Goal: Information Seeking & Learning: Learn about a topic

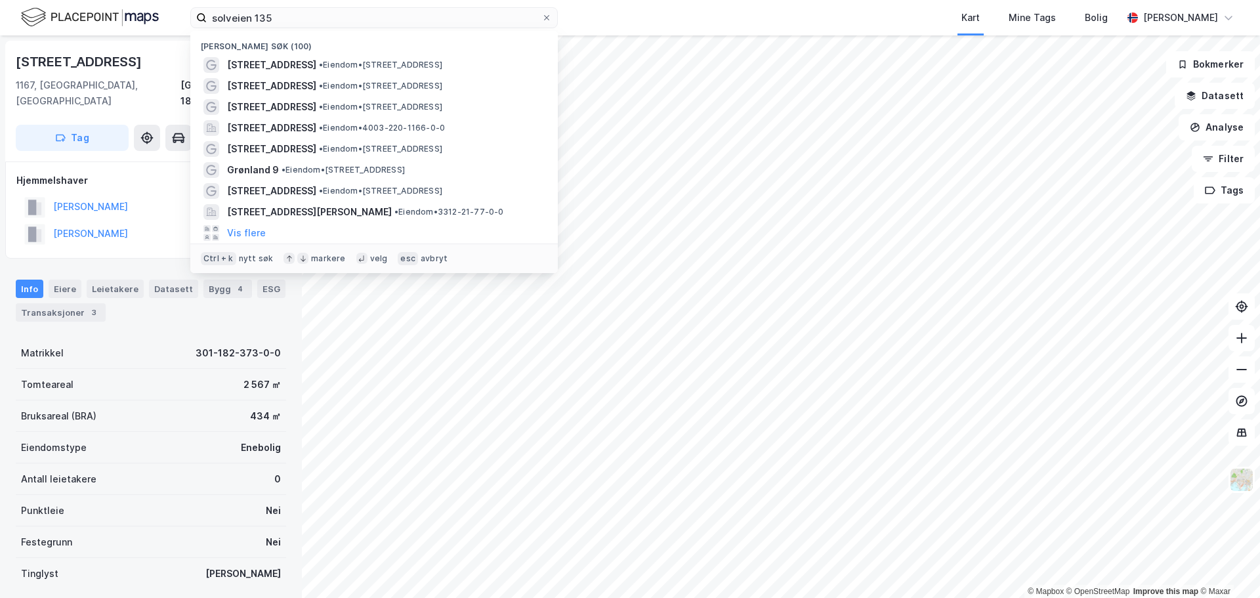
scroll to position [3, 0]
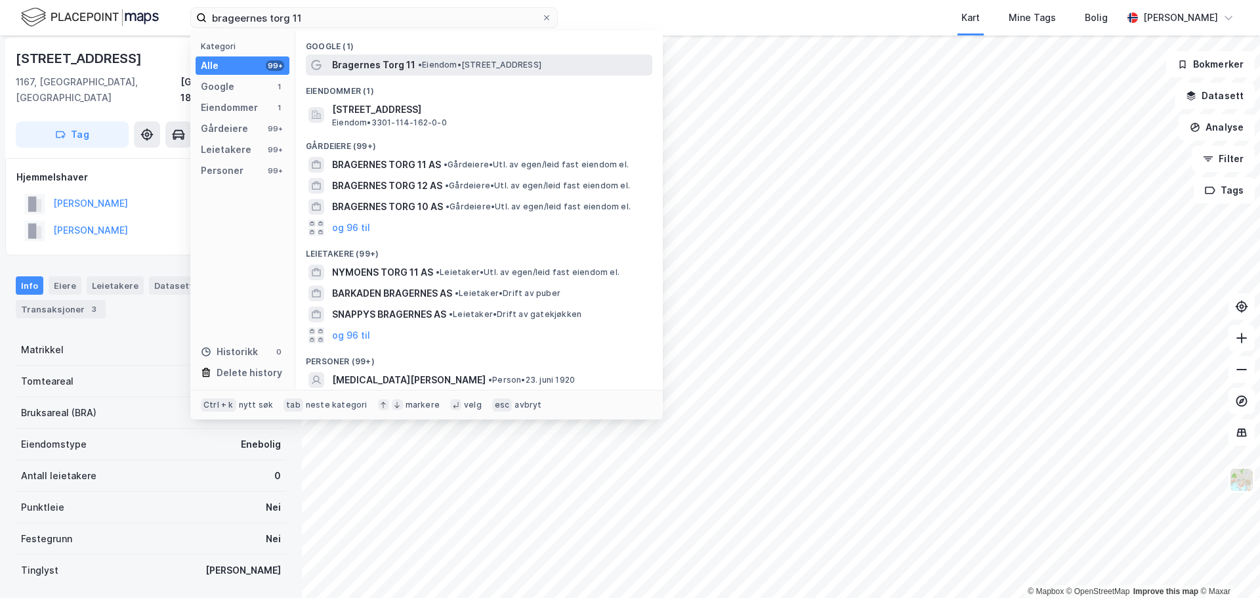
type input "brageernes torg 11"
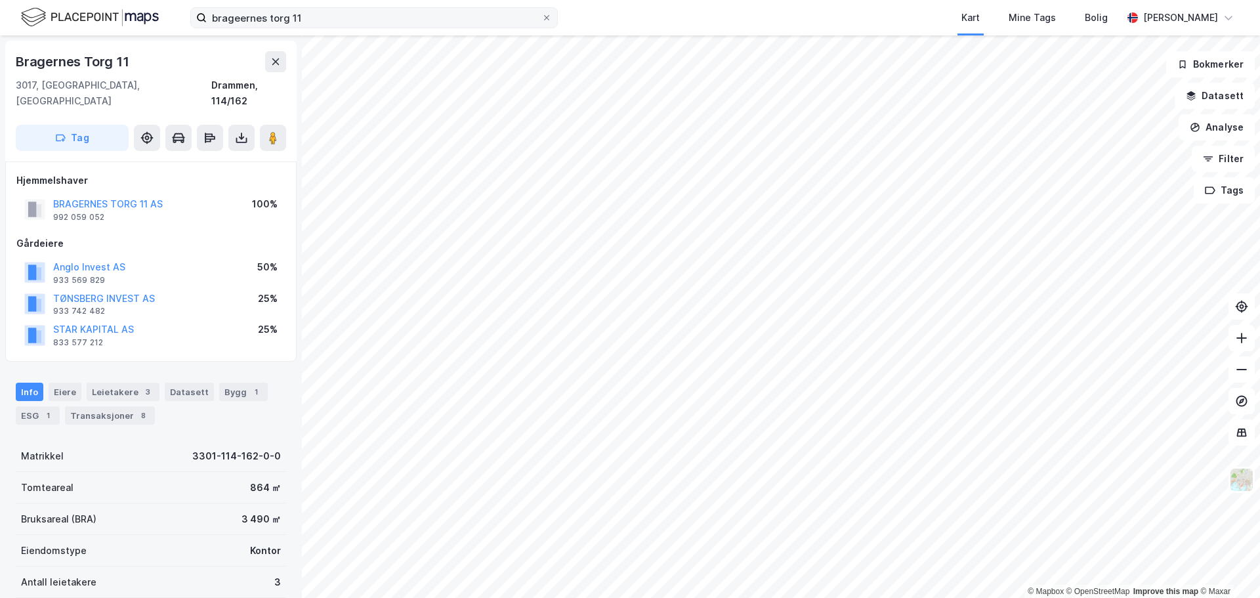
scroll to position [3, 0]
click at [192, 500] on div "Bruksareal (BRA) 3 490 ㎡" at bounding box center [151, 515] width 270 height 31
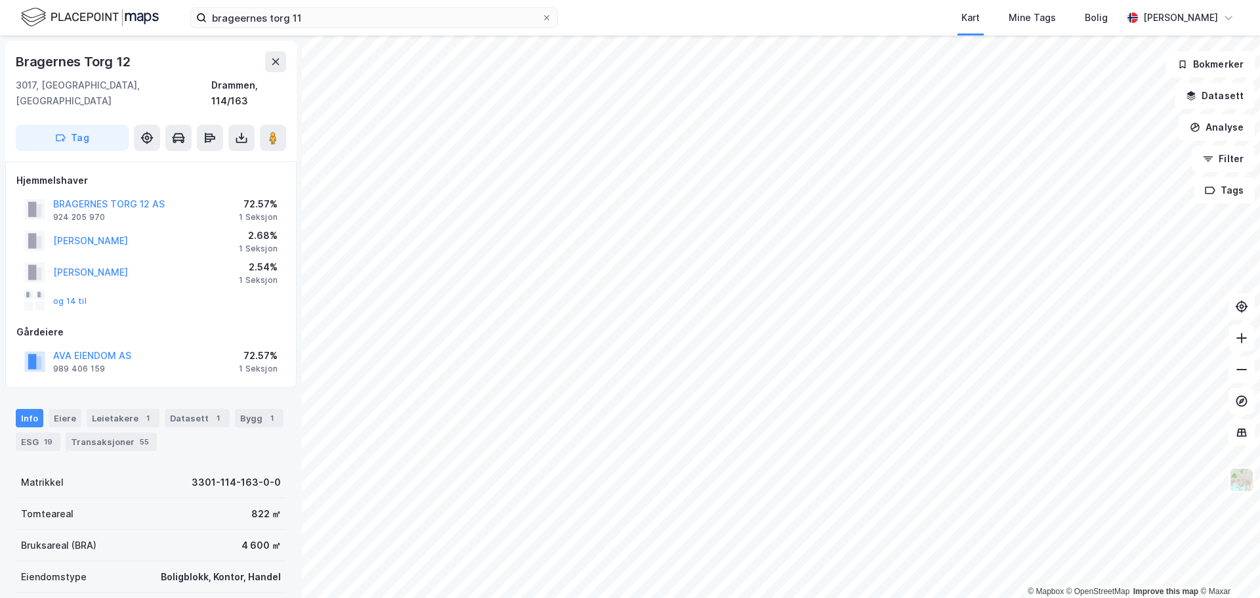
scroll to position [3, 0]
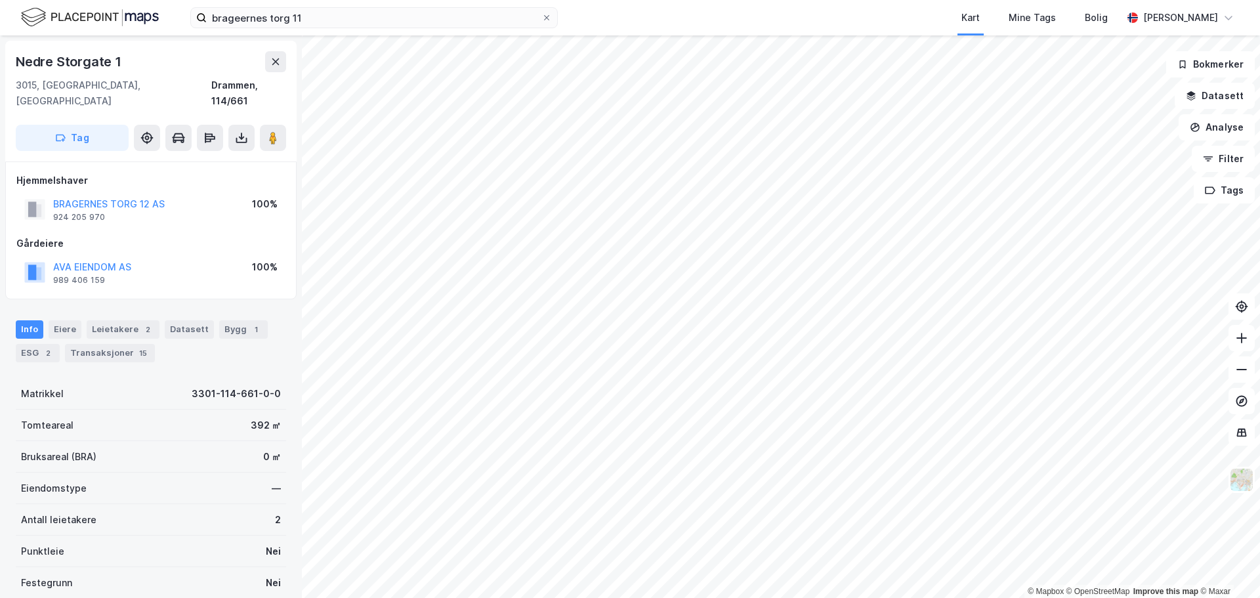
scroll to position [3, 0]
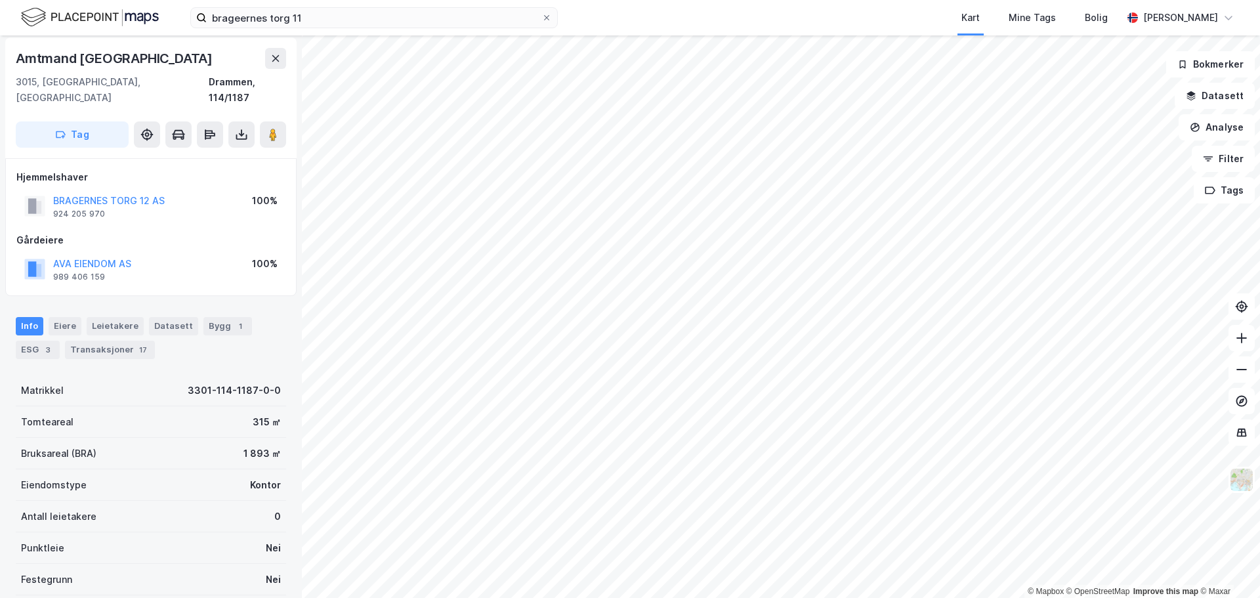
scroll to position [3, 0]
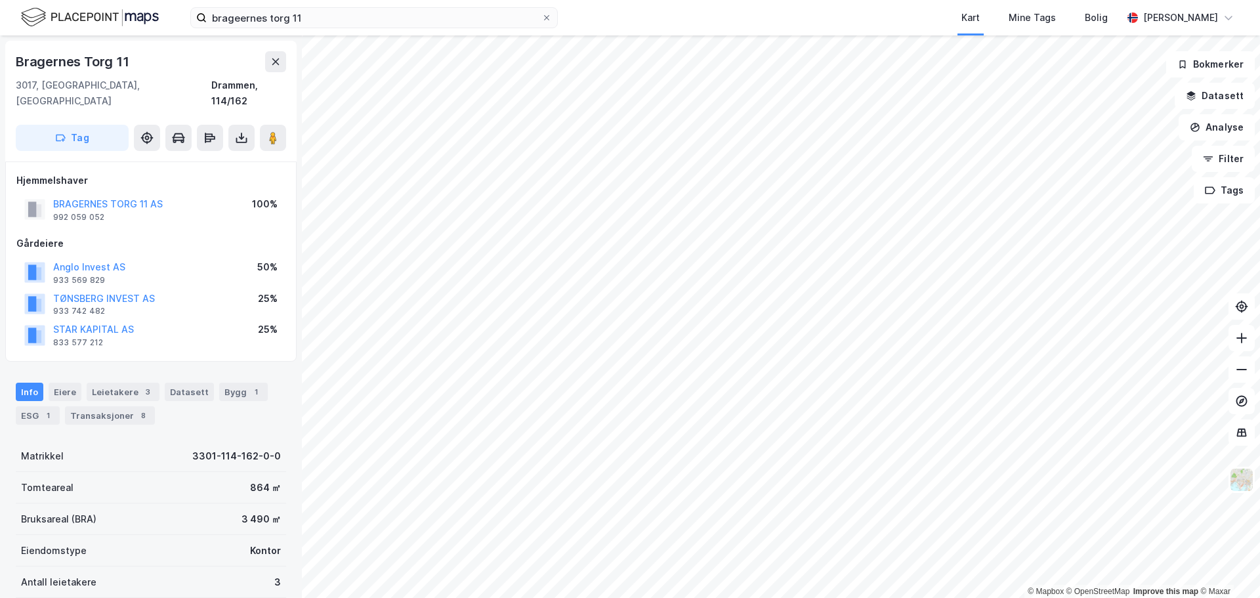
scroll to position [3, 0]
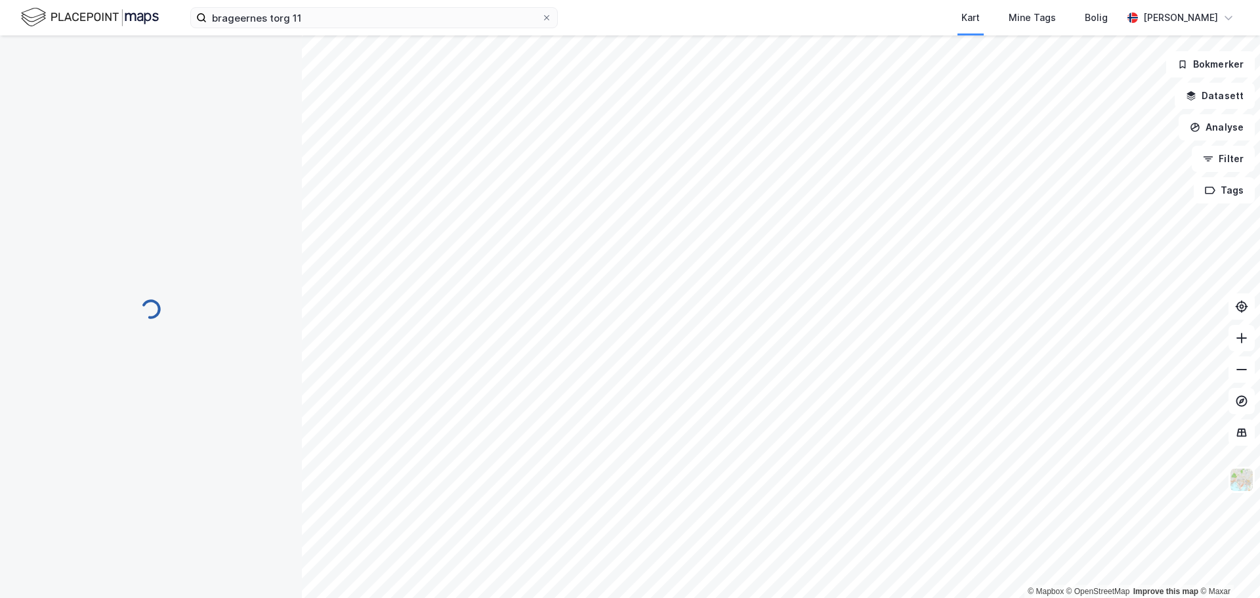
scroll to position [3, 0]
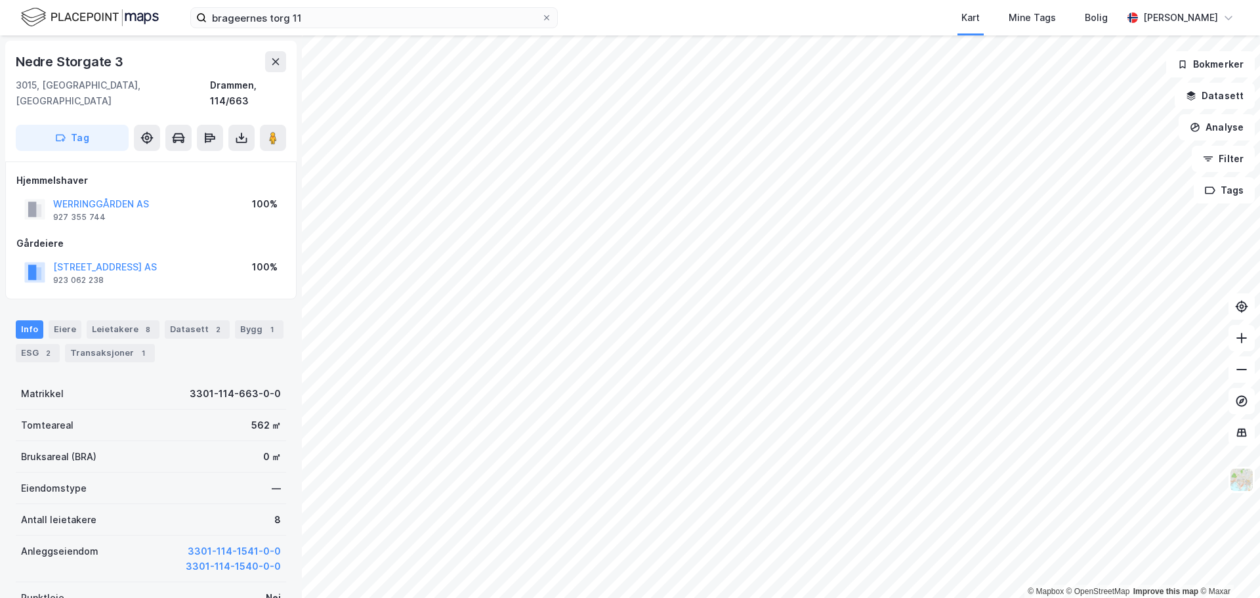
scroll to position [3, 0]
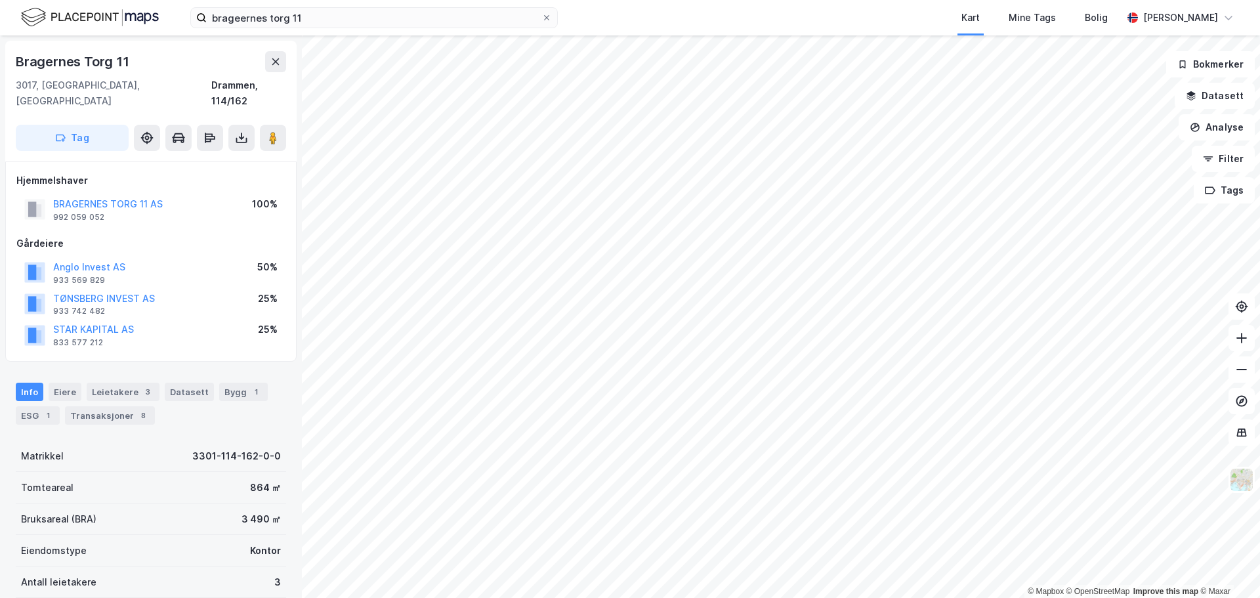
scroll to position [3, 0]
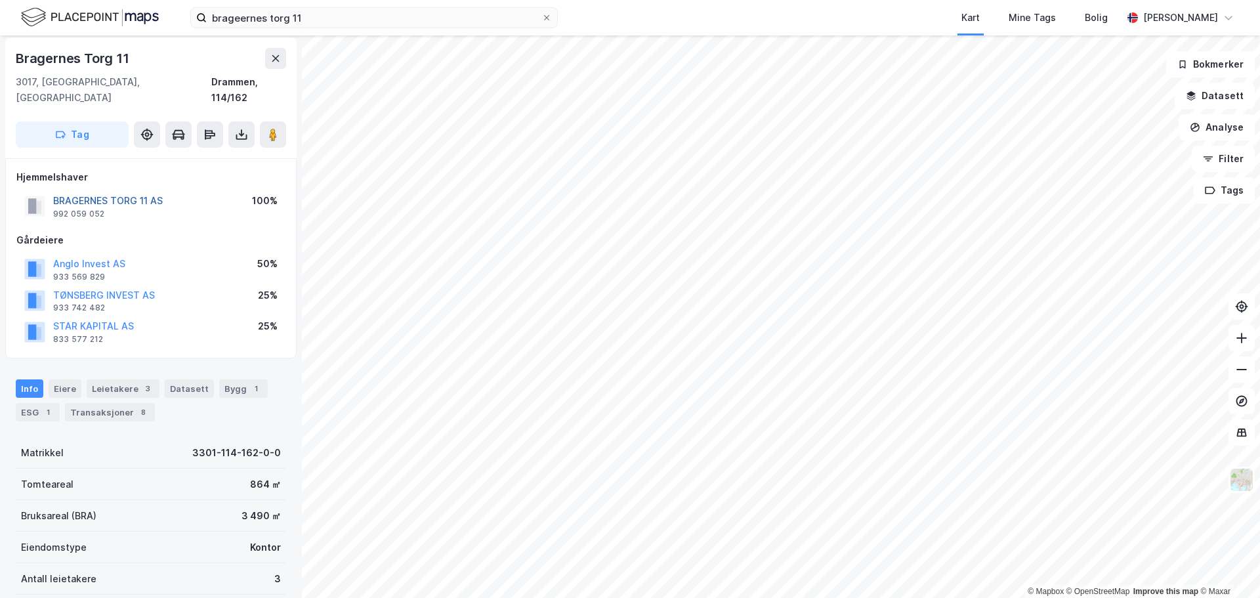
click at [0, 0] on button "BRAGERNES TORG 11 AS" at bounding box center [0, 0] width 0 height 0
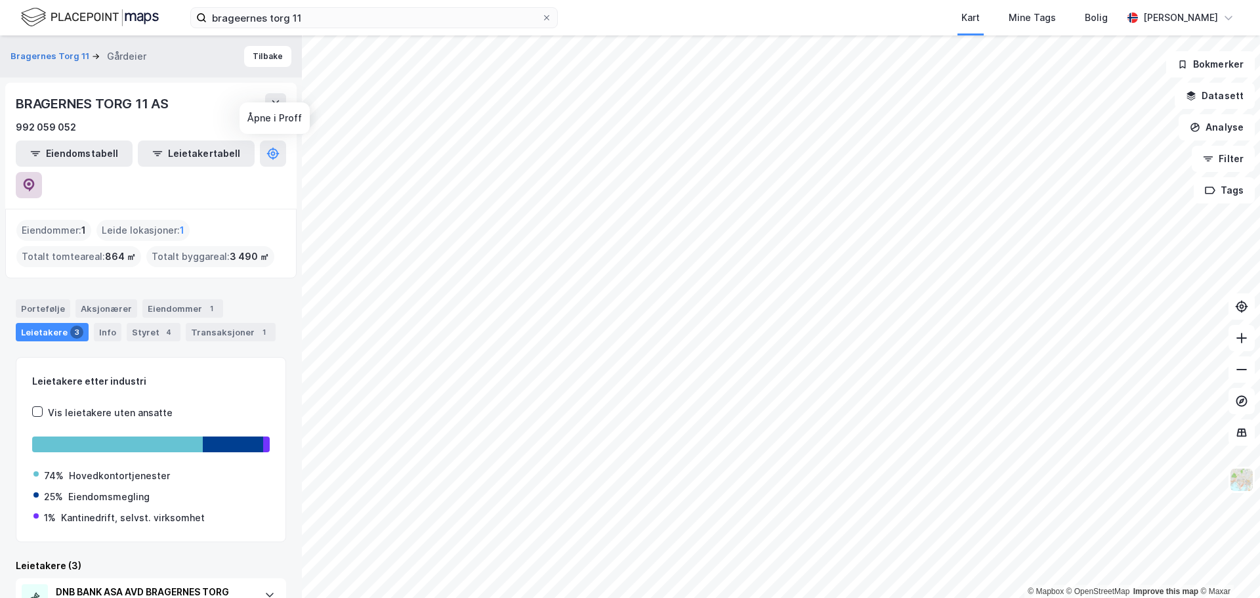
click at [42, 172] on button at bounding box center [29, 185] width 26 height 26
